Goal: Task Accomplishment & Management: Use online tool/utility

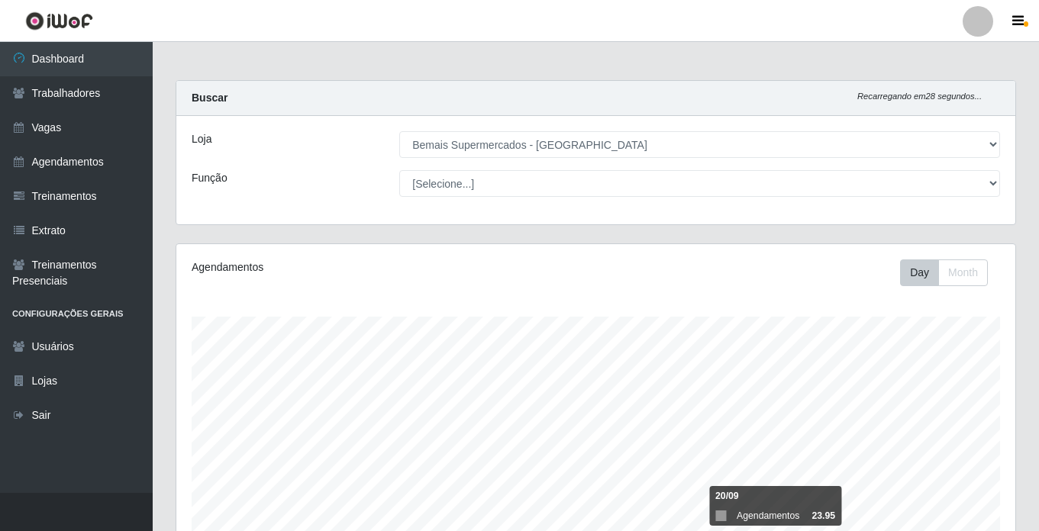
select select "250"
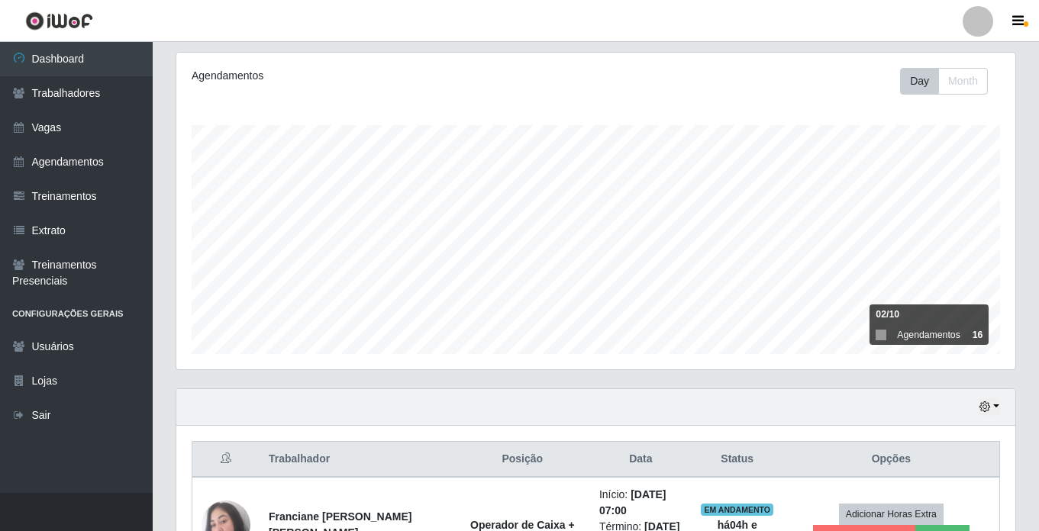
scroll to position [421, 0]
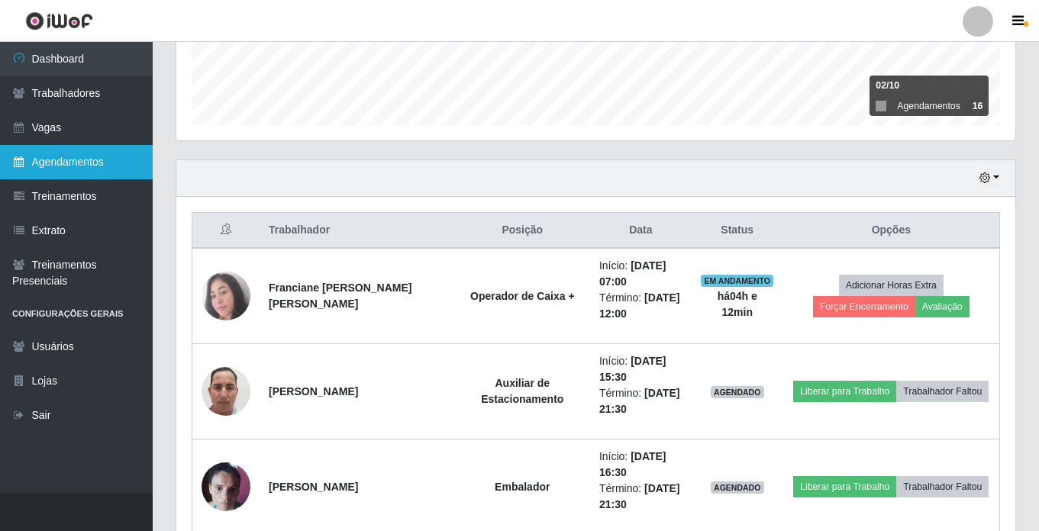
click at [92, 165] on link "Agendamentos" at bounding box center [76, 162] width 153 height 34
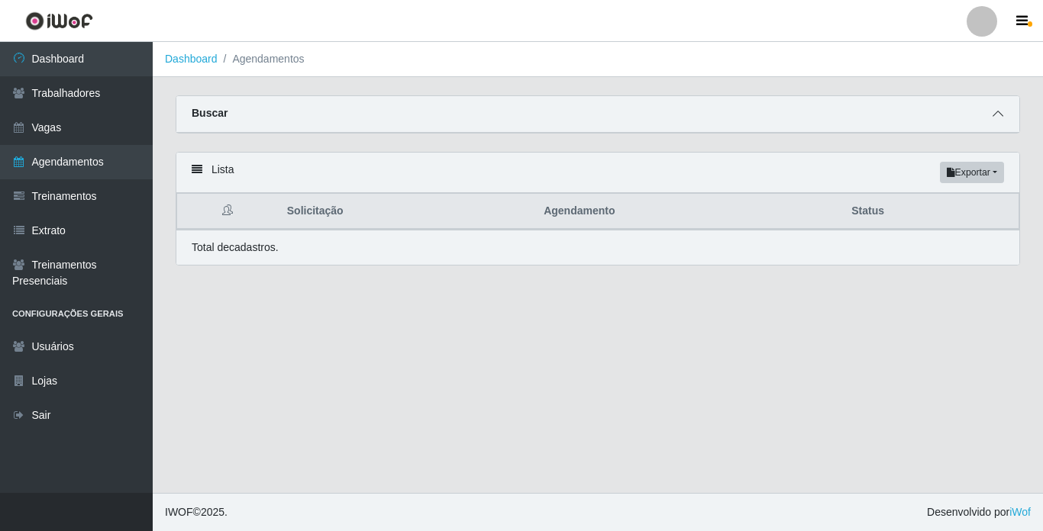
click at [995, 116] on icon at bounding box center [997, 113] width 11 height 11
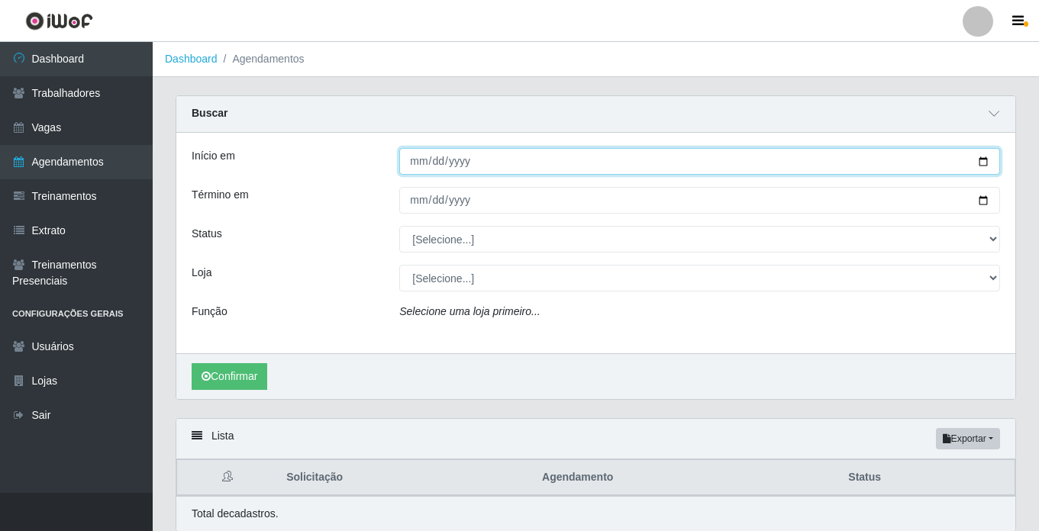
click at [982, 160] on input "Início em" at bounding box center [699, 161] width 601 height 27
type input "[DATE]"
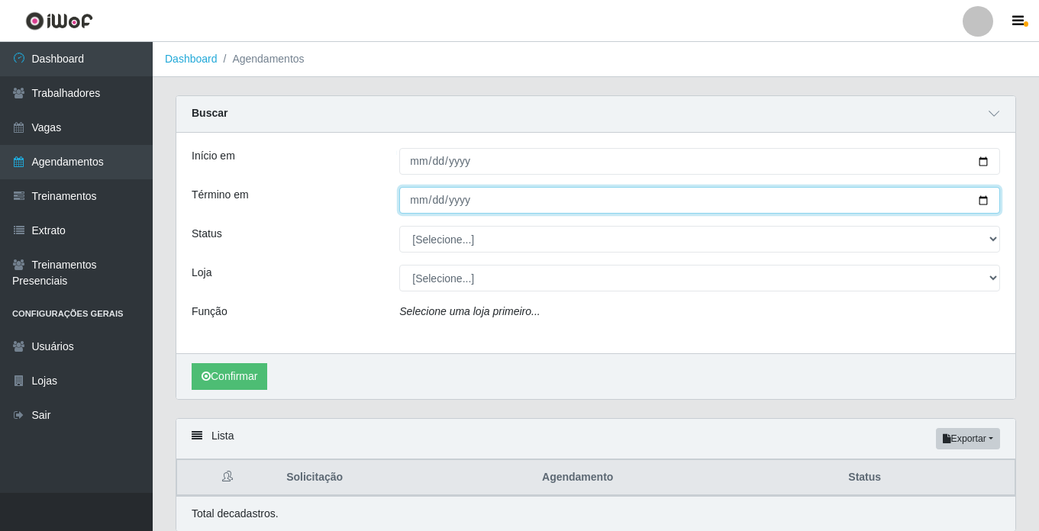
click at [985, 202] on input "Término em" at bounding box center [699, 200] width 601 height 27
type input "[DATE]"
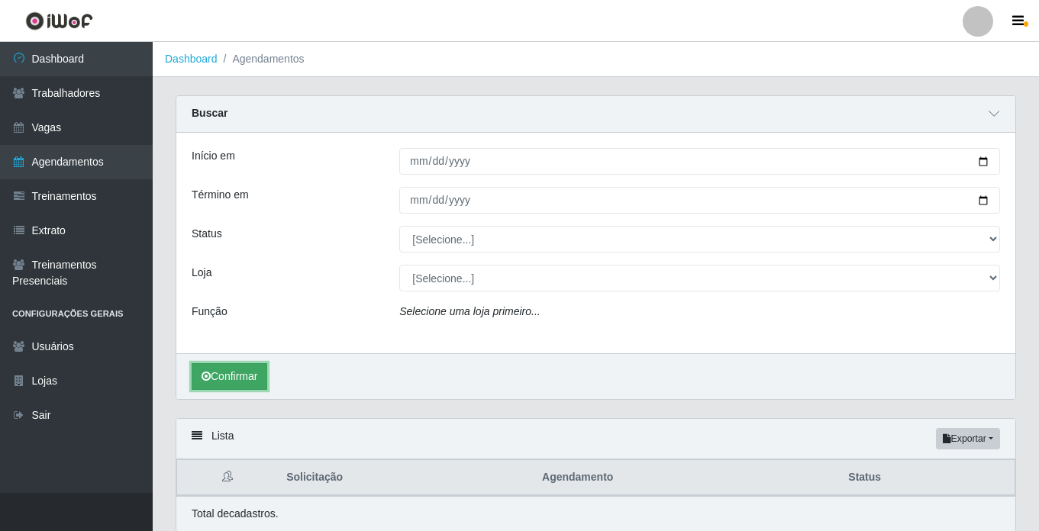
click at [247, 386] on button "Confirmar" at bounding box center [230, 376] width 76 height 27
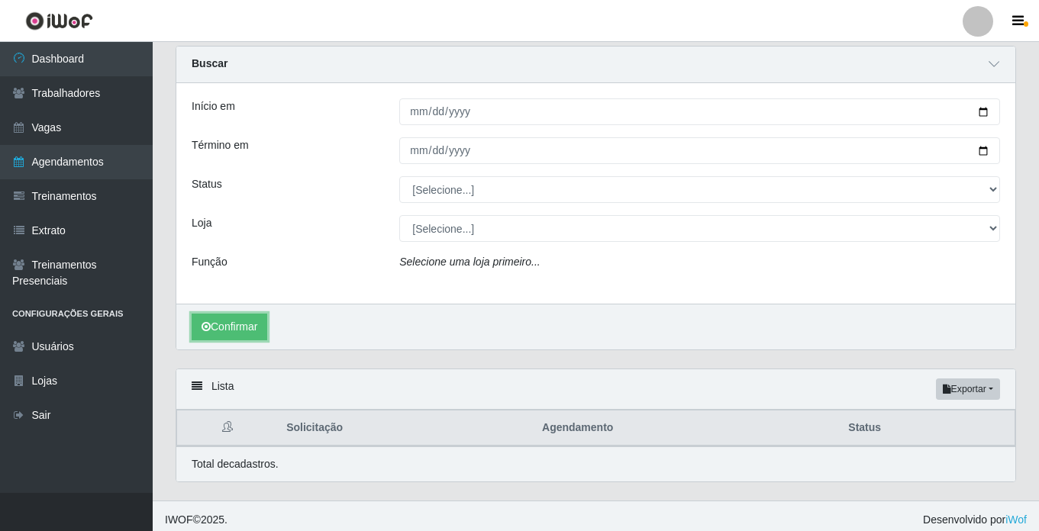
scroll to position [58, 0]
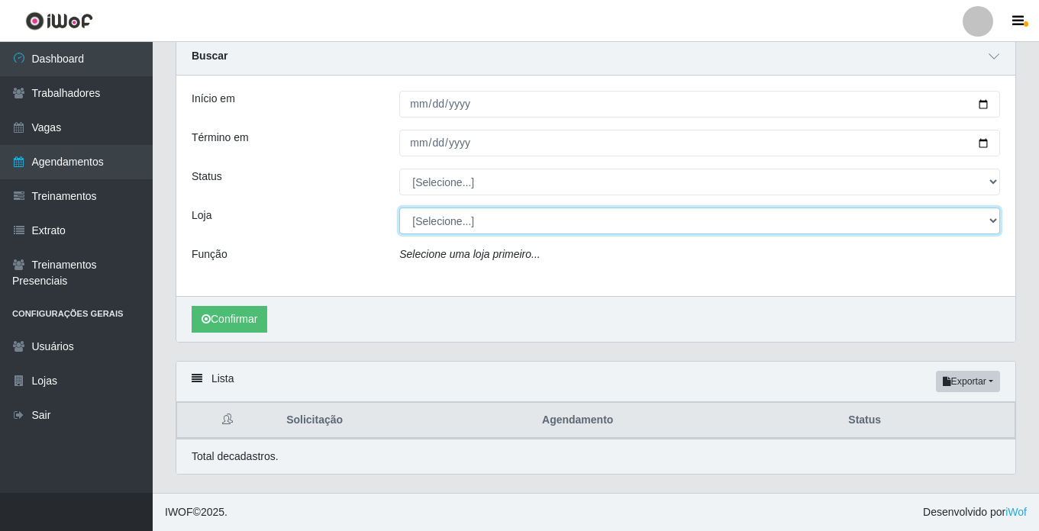
click at [487, 218] on select "[Selecione...] Bemais Supermercados - Cidade Universitária" at bounding box center [699, 221] width 601 height 27
select select "250"
click at [399, 208] on select "[Selecione...] Bemais Supermercados - Cidade Universitária" at bounding box center [699, 221] width 601 height 27
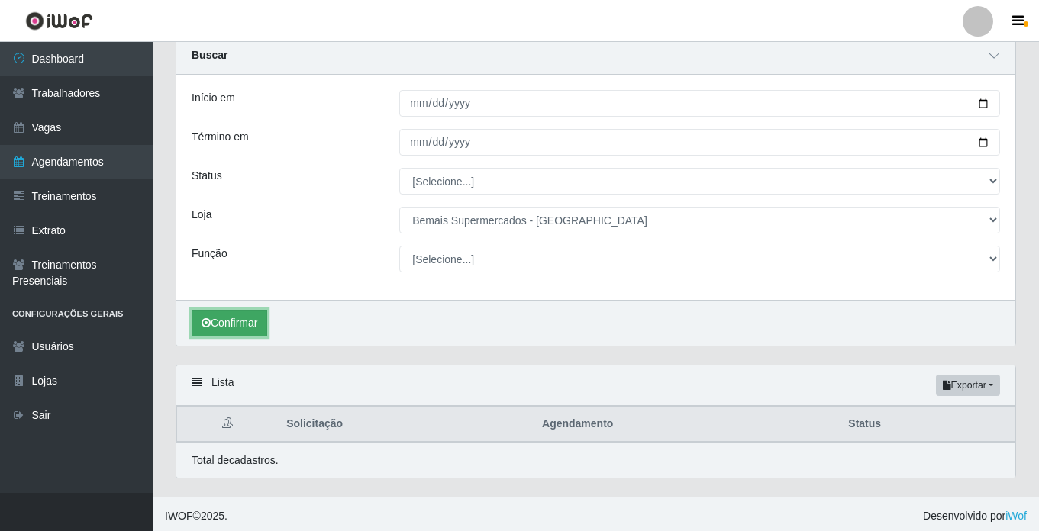
click at [244, 321] on button "Confirmar" at bounding box center [230, 323] width 76 height 27
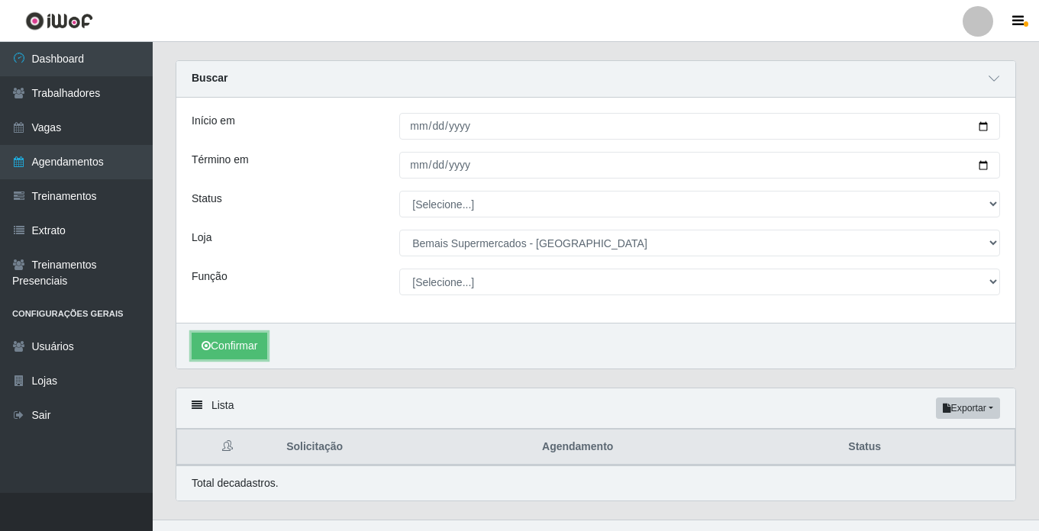
scroll to position [63, 0]
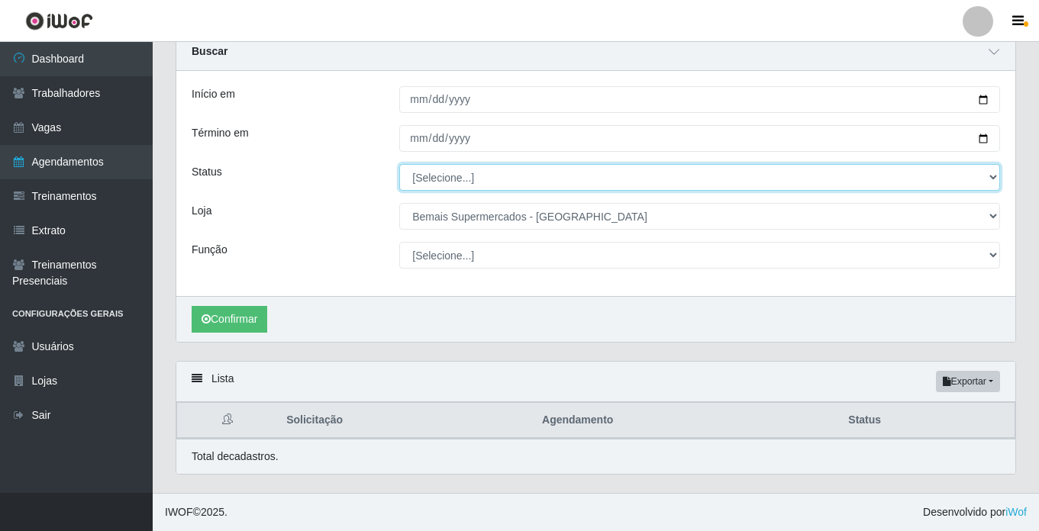
click at [449, 174] on select "[Selecione...] AGENDADO AGUARDANDO LIBERAR EM ANDAMENTO EM REVISÃO FINALIZADO C…" at bounding box center [699, 177] width 601 height 27
select select "AGENDADO"
click at [399, 164] on select "[Selecione...] AGENDADO AGUARDANDO LIBERAR EM ANDAMENTO EM REVISÃO FINALIZADO C…" at bounding box center [699, 177] width 601 height 27
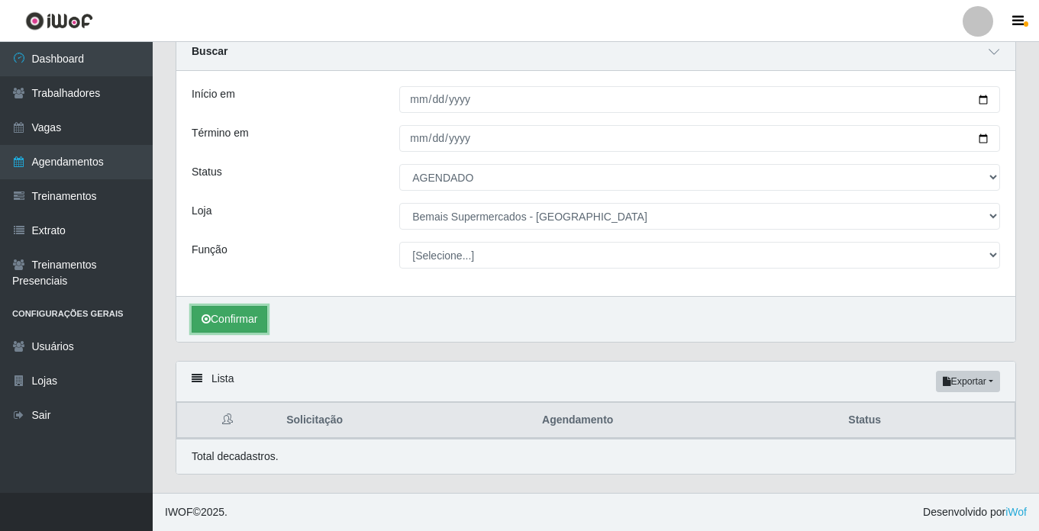
click at [246, 316] on button "Confirmar" at bounding box center [230, 319] width 76 height 27
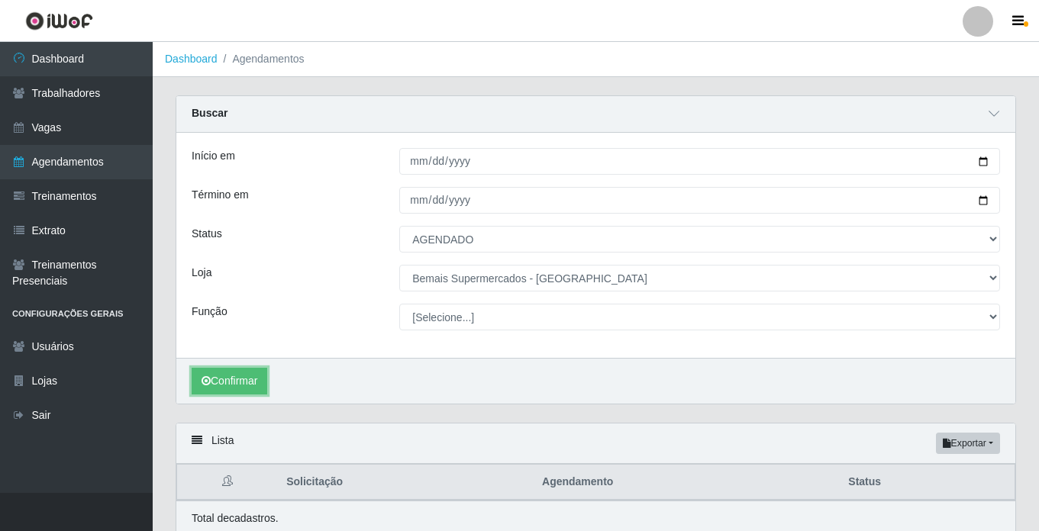
scroll to position [63, 0]
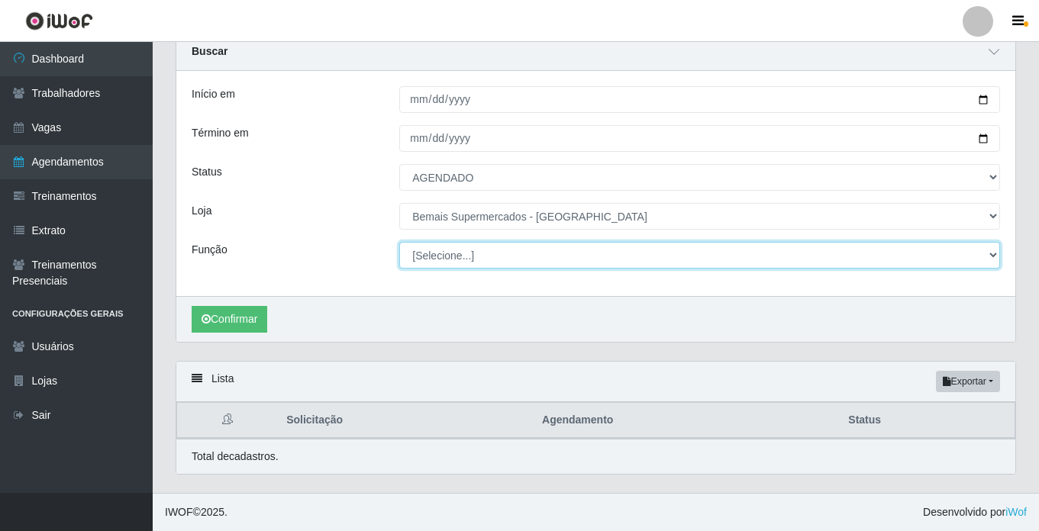
click at [434, 251] on select "[Selecione...] ASG ASG + ASG ++ Auxiliar de Estacionamento Auxiliar de Estacion…" at bounding box center [699, 255] width 601 height 27
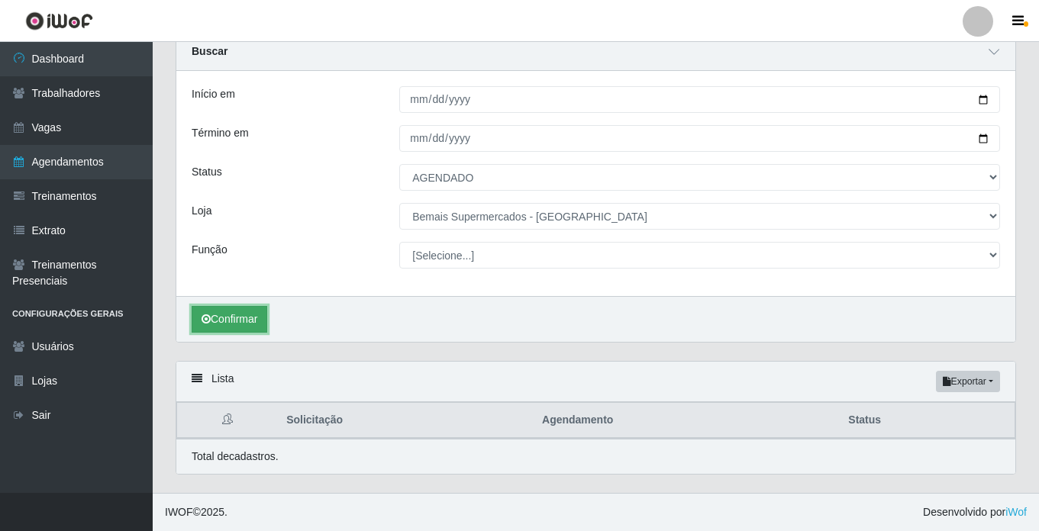
click at [245, 323] on button "Confirmar" at bounding box center [230, 319] width 76 height 27
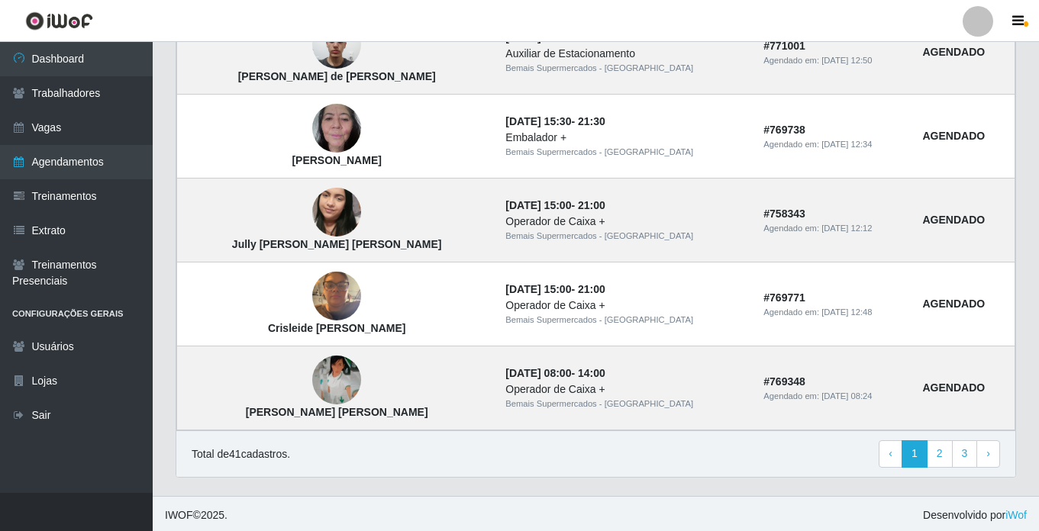
scroll to position [1334, 0]
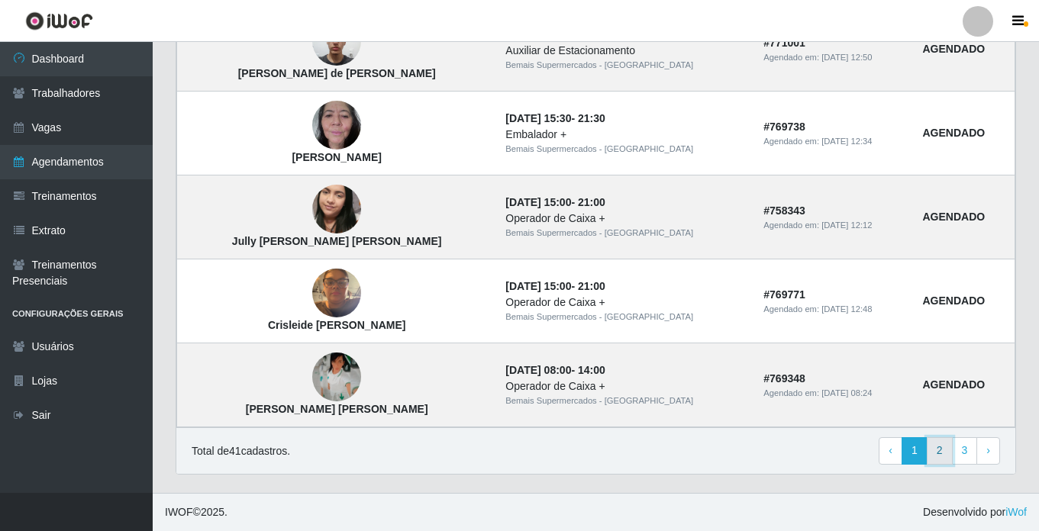
click at [941, 449] on link "2" at bounding box center [940, 450] width 26 height 27
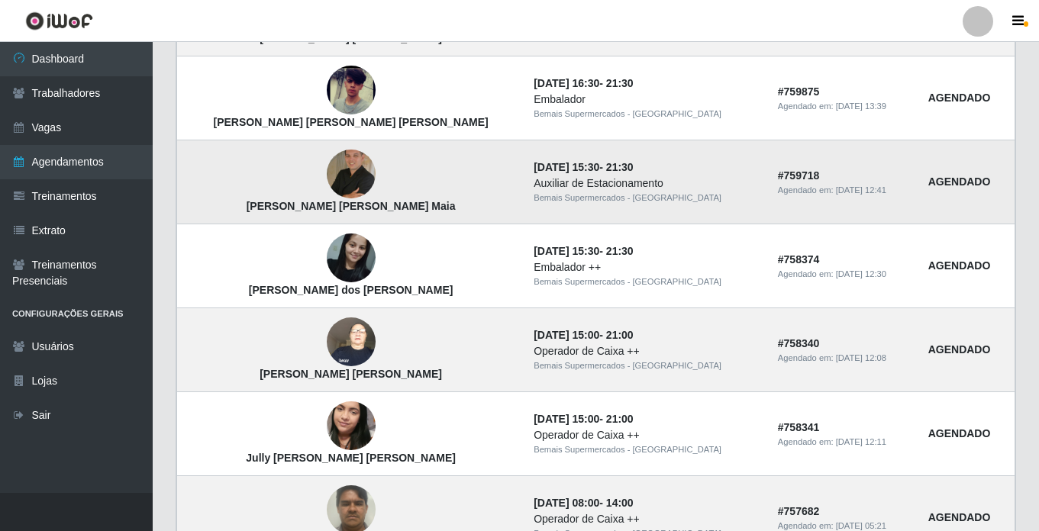
scroll to position [1063, 0]
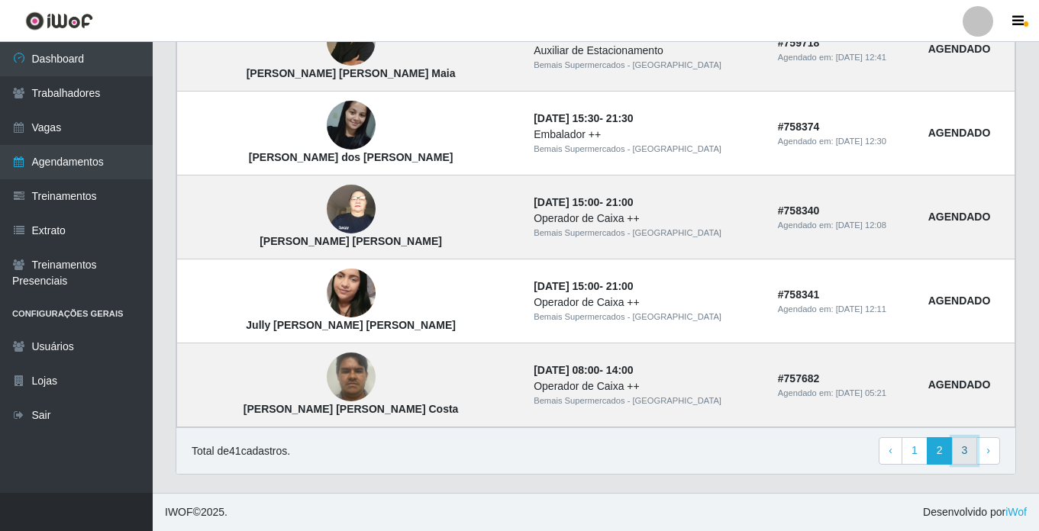
click at [960, 451] on link "3" at bounding box center [965, 450] width 26 height 27
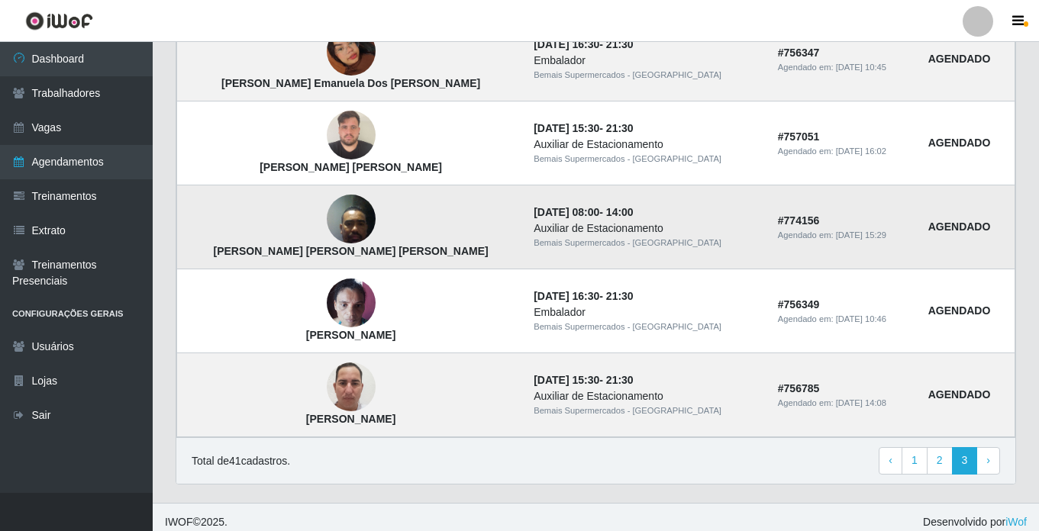
scroll to position [727, 0]
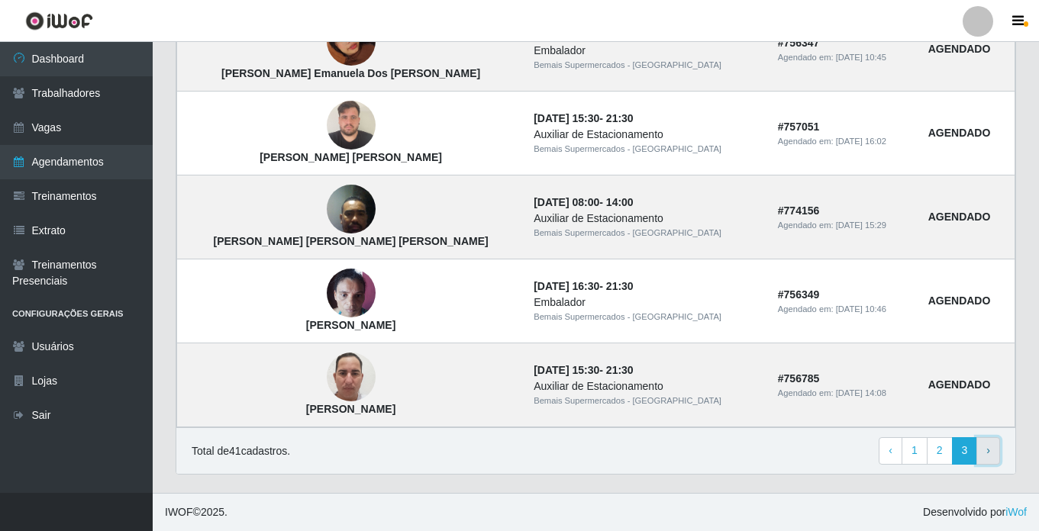
click at [989, 453] on span "›" at bounding box center [988, 450] width 4 height 12
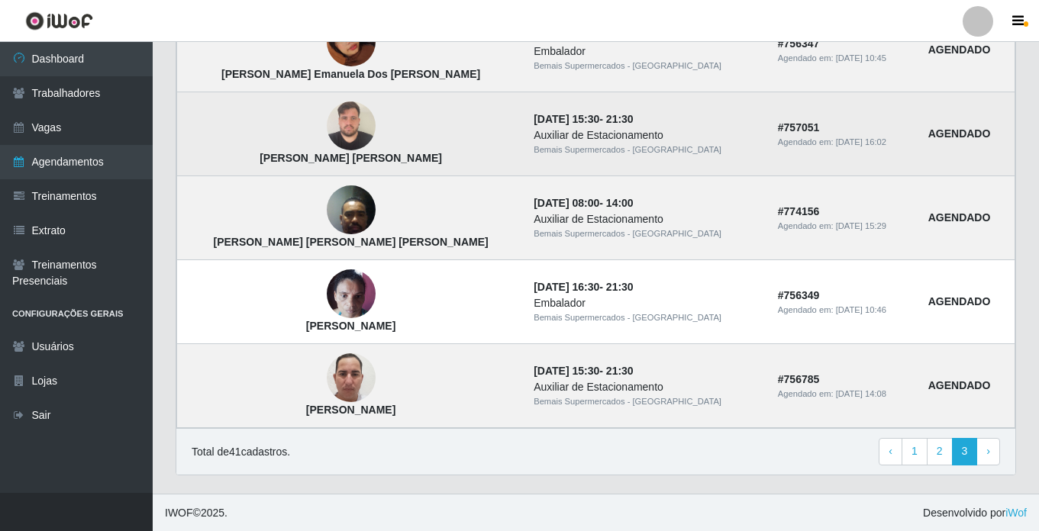
scroll to position [727, 0]
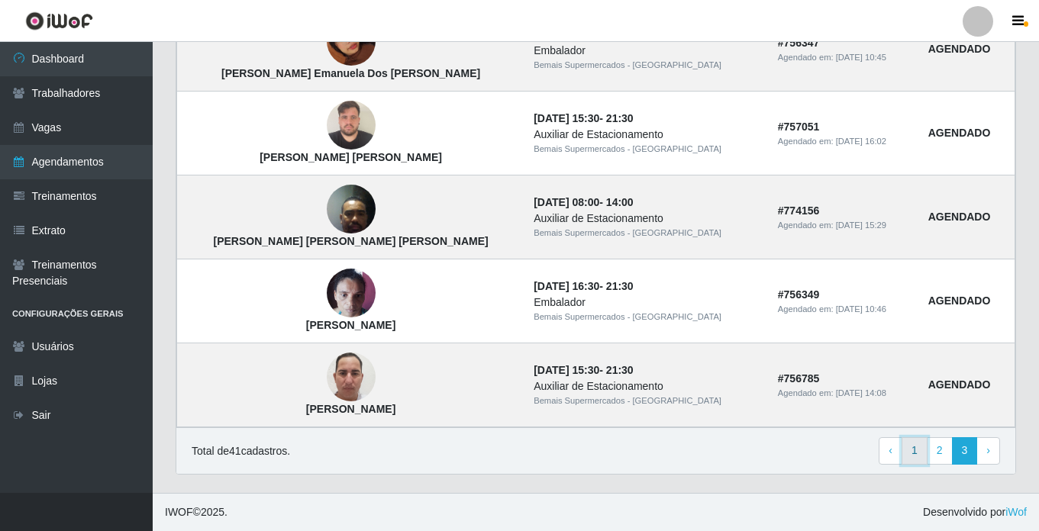
click at [914, 449] on link "1" at bounding box center [914, 450] width 26 height 27
